Goal: Task Accomplishment & Management: Complete application form

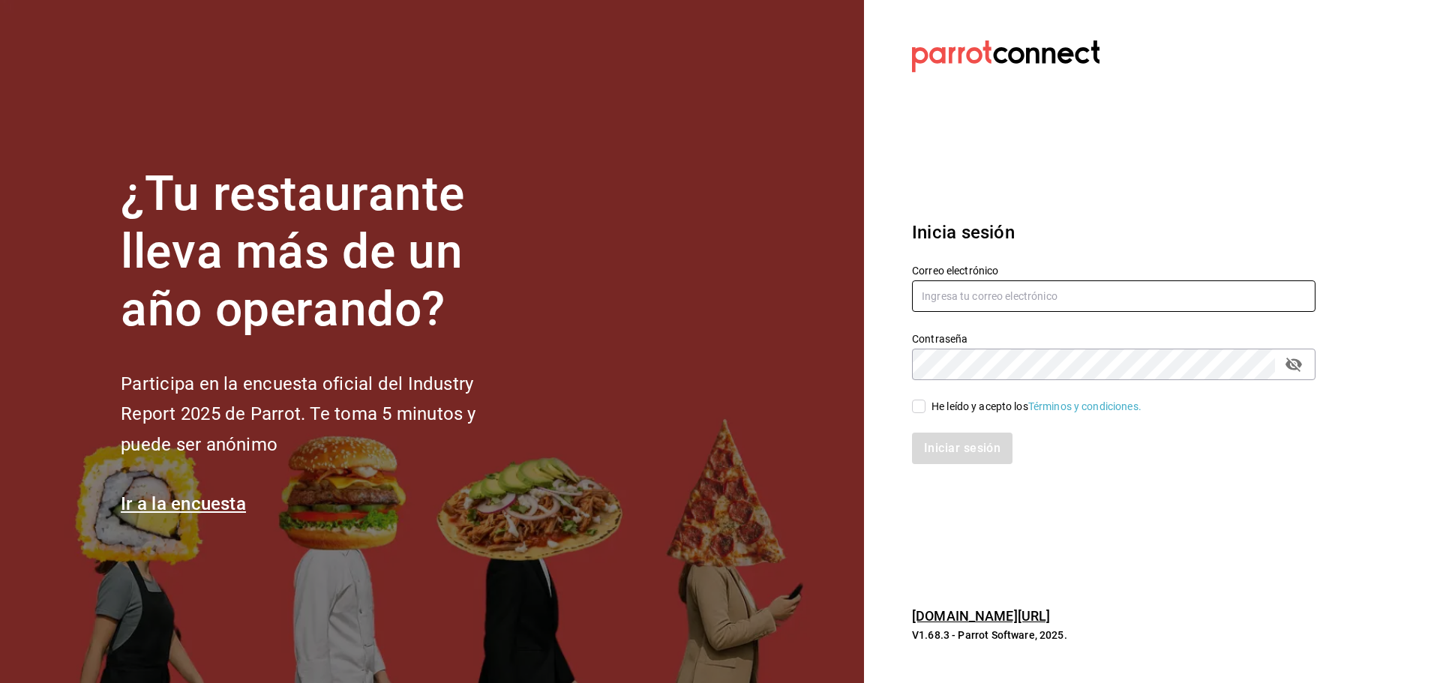
type input "Raul.reyna@gmail.com"
click at [938, 407] on div "He leído y acepto los Términos y condiciones." at bounding box center [1037, 407] width 210 height 16
click at [926, 407] on input "He leído y acepto los Términos y condiciones." at bounding box center [919, 407] width 14 height 14
checkbox input "true"
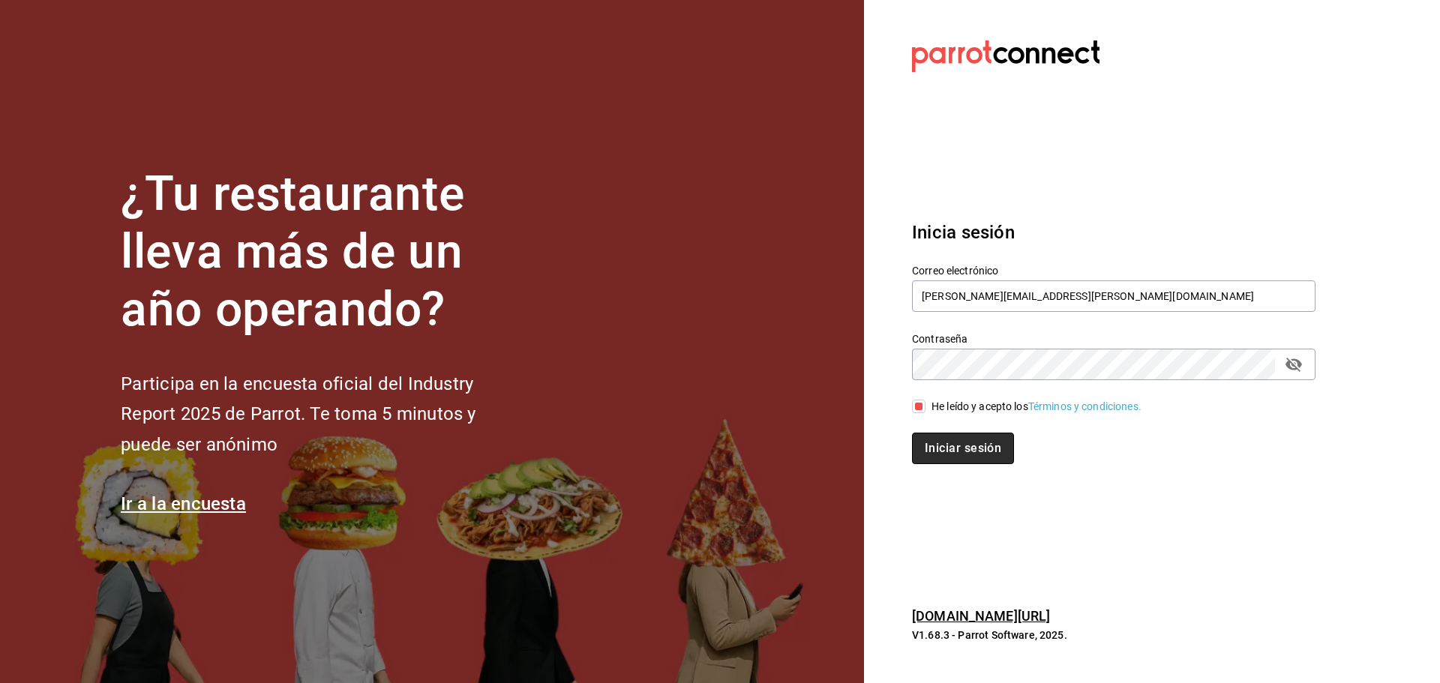
click at [937, 437] on button "Iniciar sesión" at bounding box center [963, 449] width 102 height 32
